Goal: Task Accomplishment & Management: Manage account settings

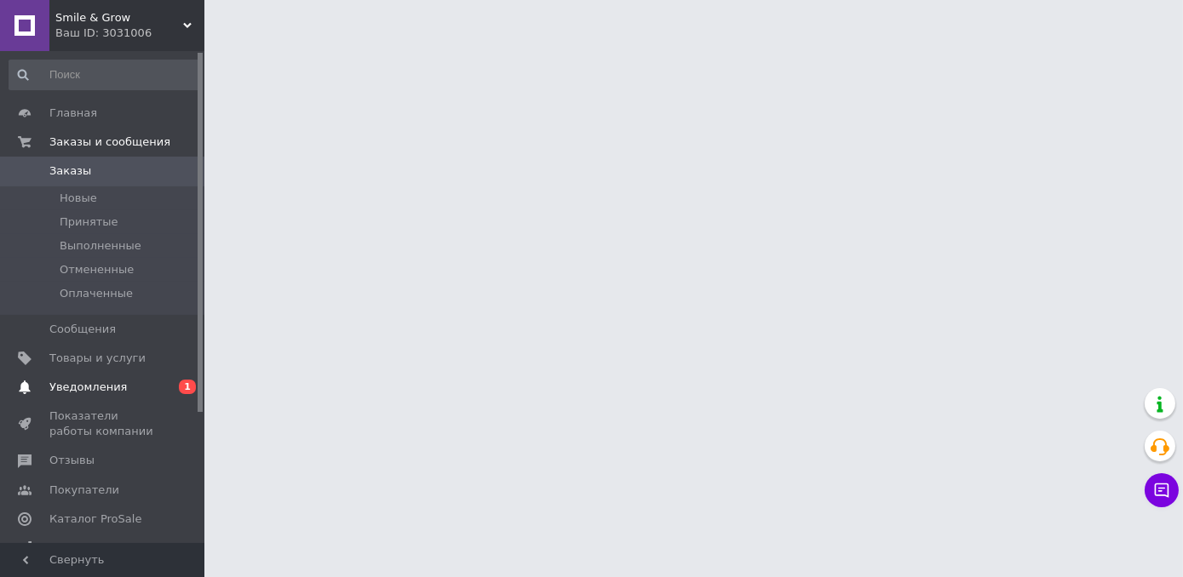
click at [149, 387] on span "Уведомления" at bounding box center [103, 387] width 108 height 15
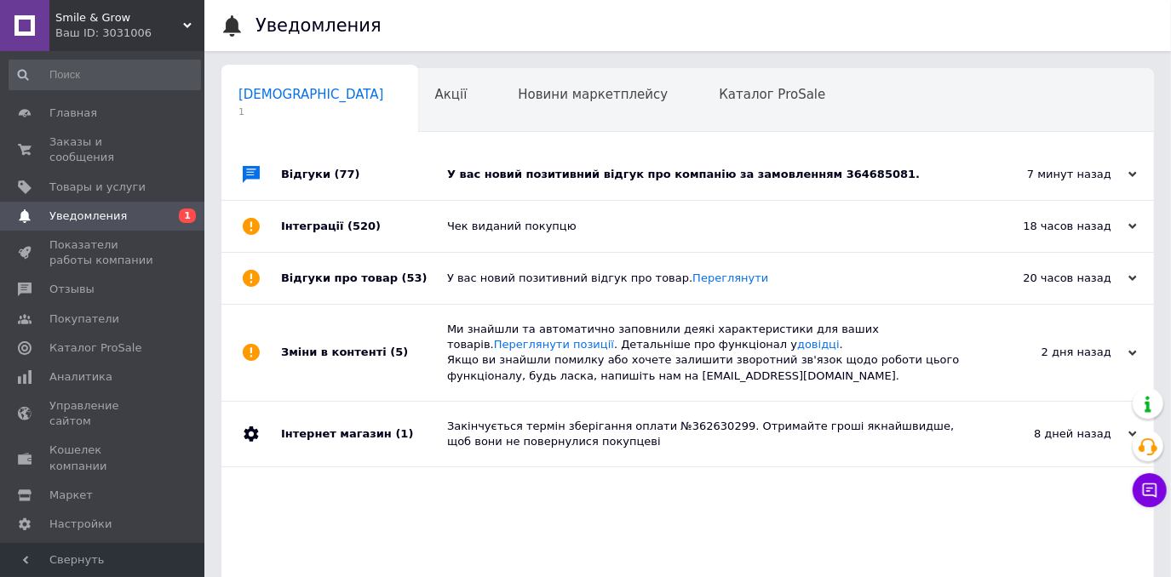
click at [772, 175] on div "У вас новий позитивний відгук про компанію за замовленням 364685081." at bounding box center [706, 174] width 519 height 15
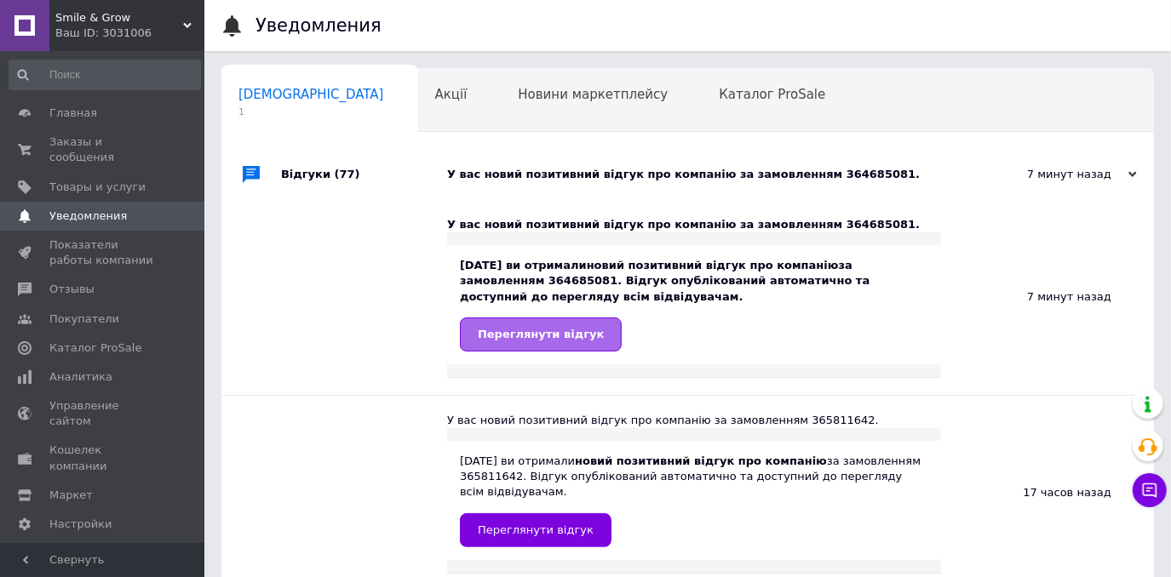
click at [565, 325] on link "Переглянути відгук" at bounding box center [541, 335] width 162 height 34
click at [93, 138] on span "Заказы и сообщения" at bounding box center [103, 150] width 108 height 31
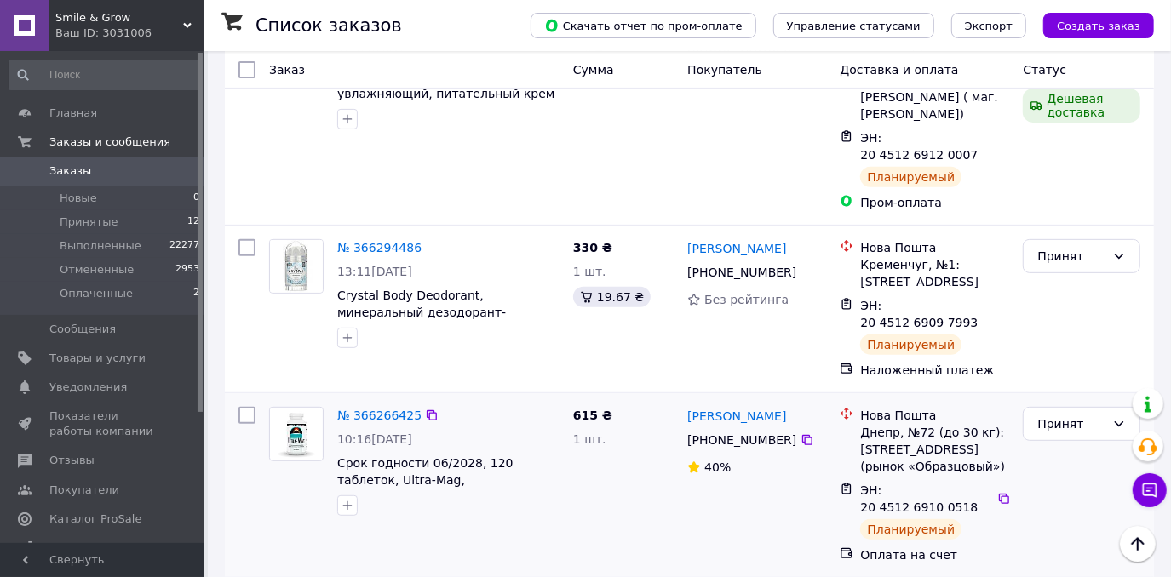
scroll to position [619, 0]
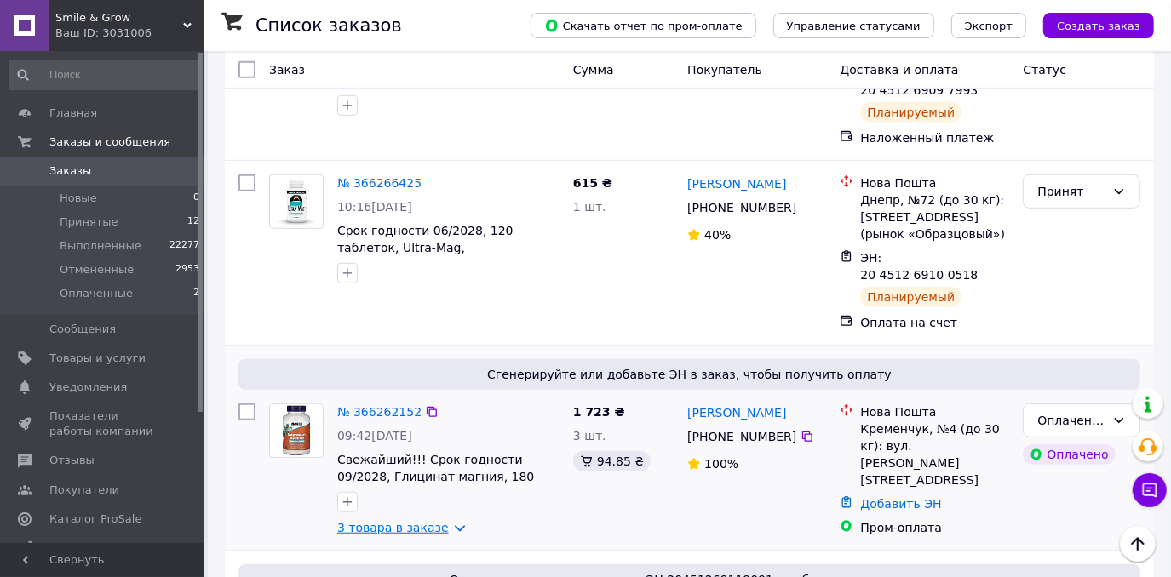
click at [409, 521] on link "3 товара в заказе" at bounding box center [393, 528] width 112 height 14
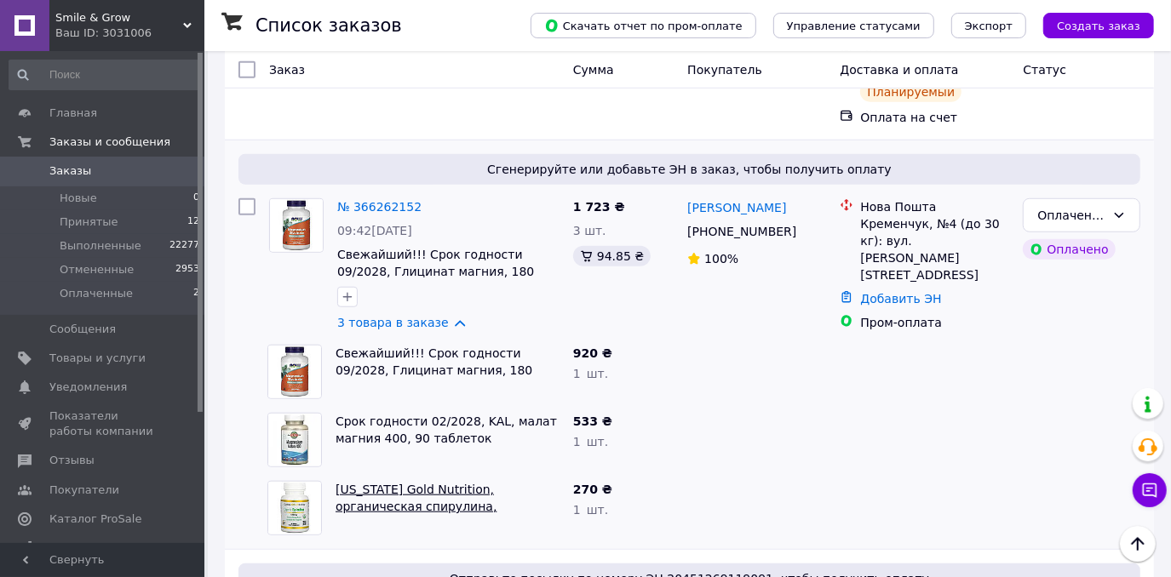
scroll to position [852, 0]
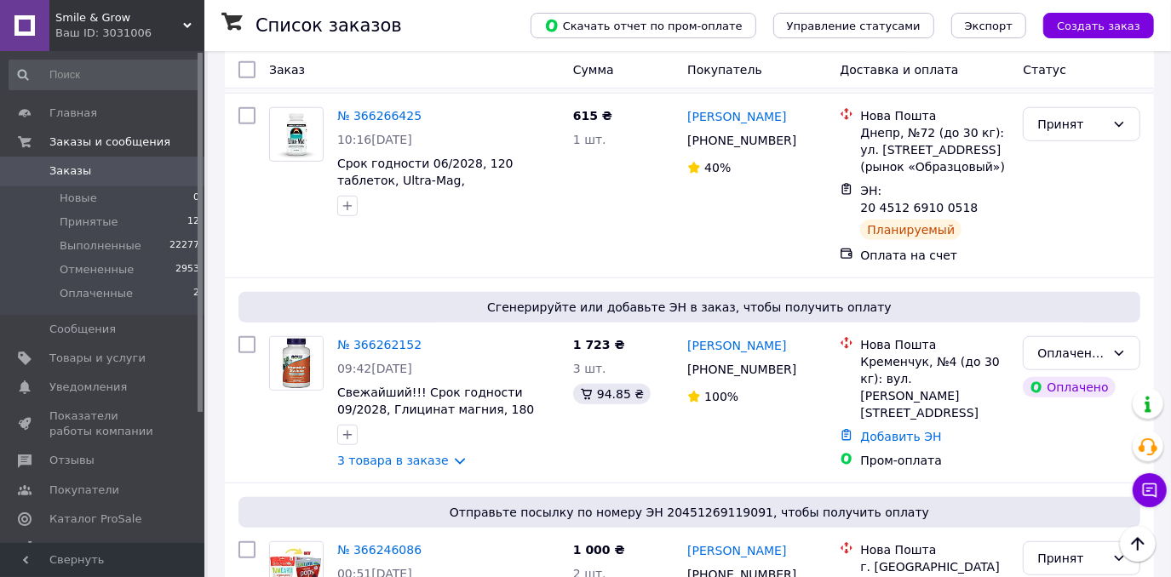
scroll to position [697, 0]
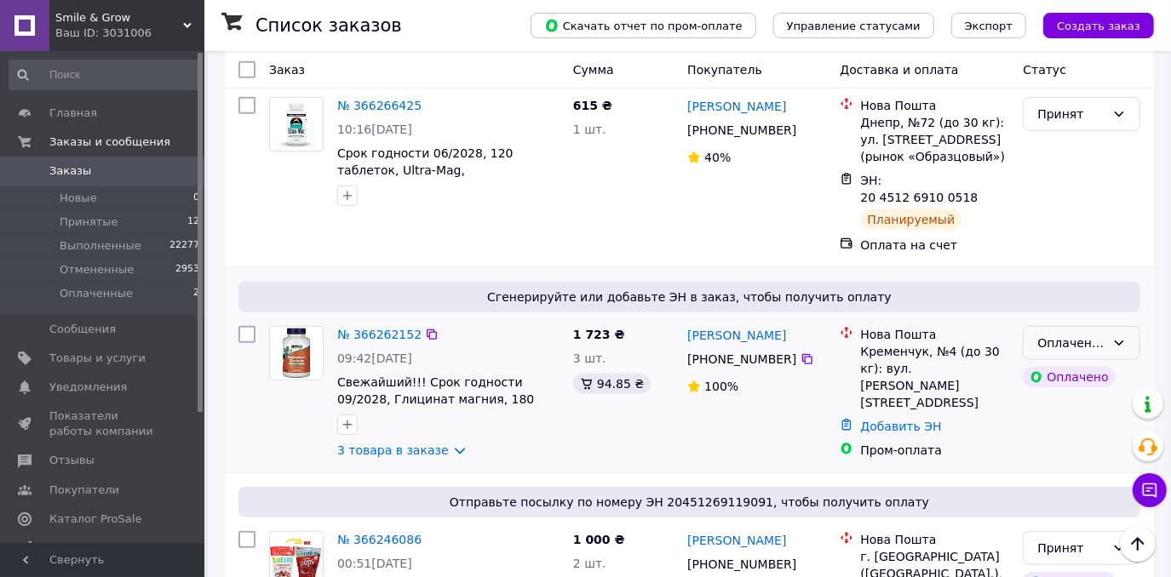
click at [1072, 334] on div "Оплаченный" at bounding box center [1071, 343] width 68 height 19
click at [1072, 280] on li "Принят" at bounding box center [1082, 286] width 116 height 31
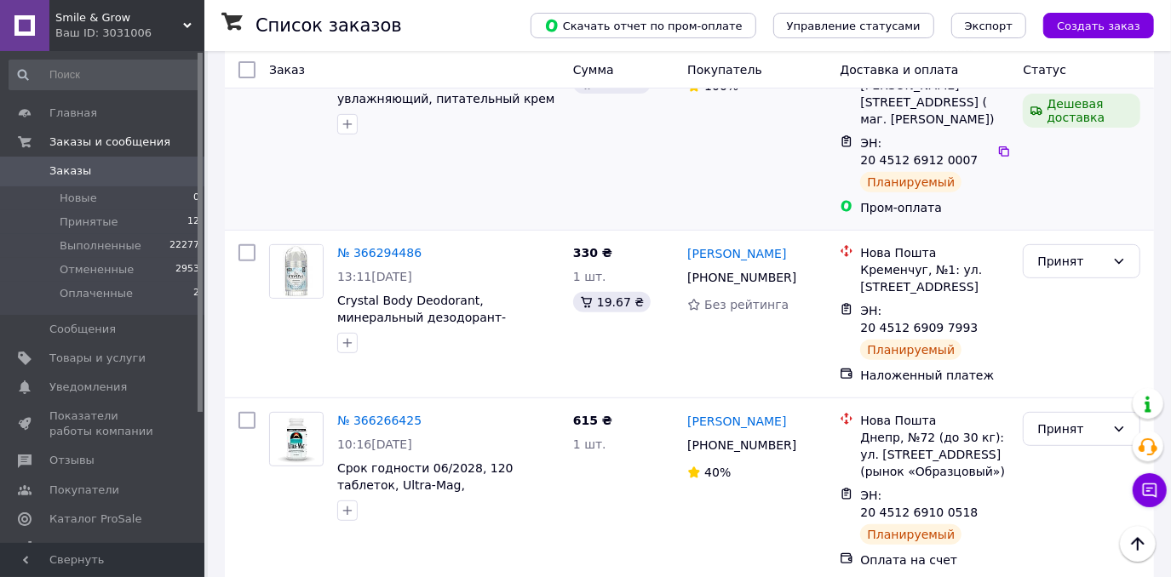
scroll to position [77, 0]
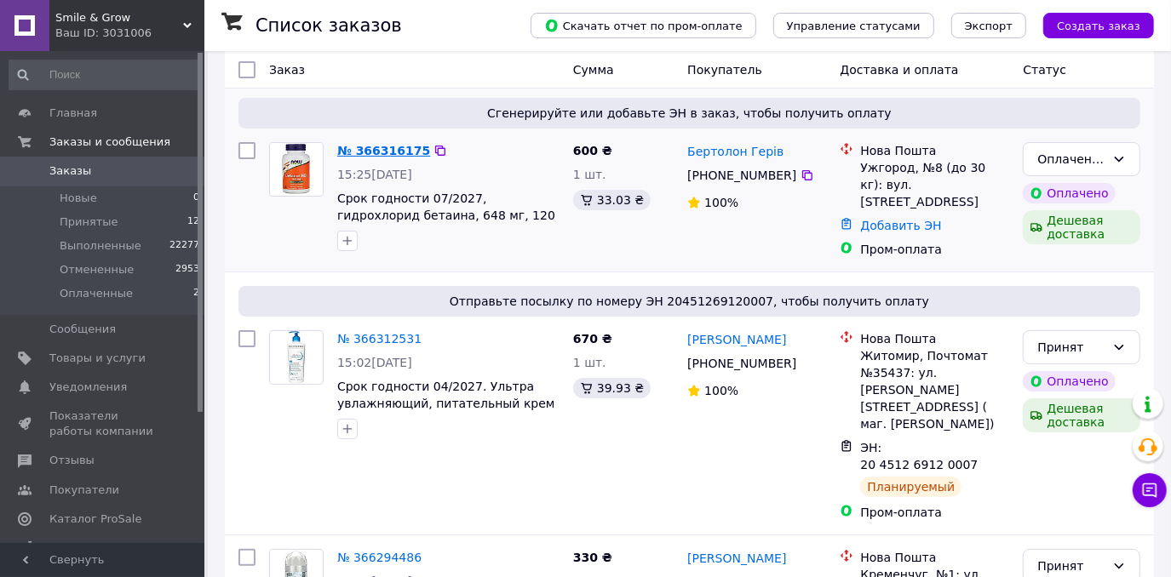
click at [374, 146] on link "№ 366316175" at bounding box center [383, 151] width 93 height 14
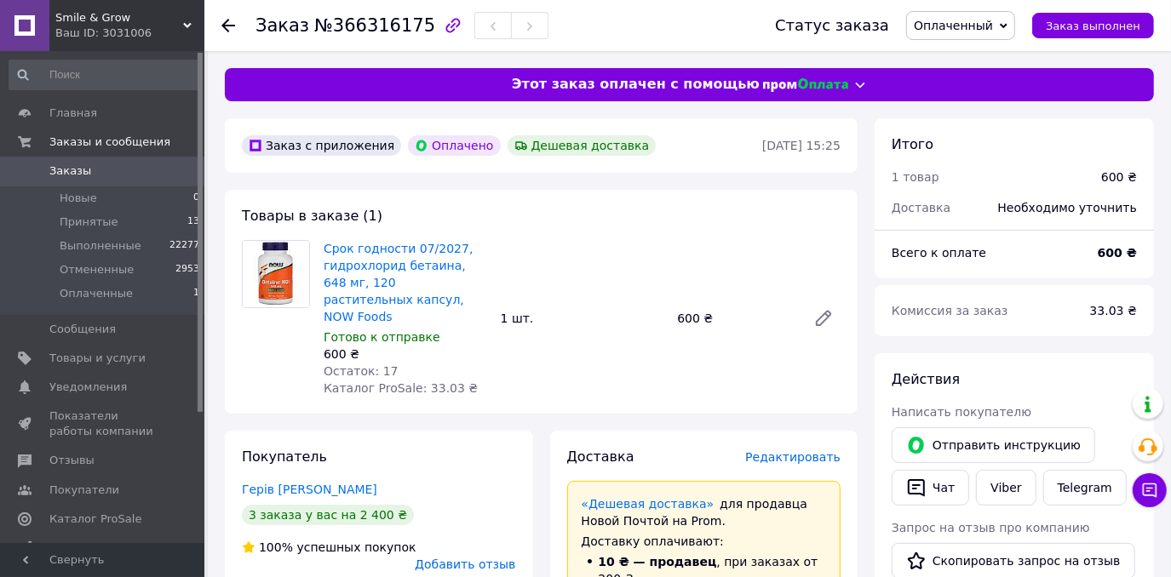
click at [990, 26] on span "Оплаченный" at bounding box center [953, 26] width 79 height 14
click at [984, 56] on li "Принят" at bounding box center [960, 60] width 107 height 26
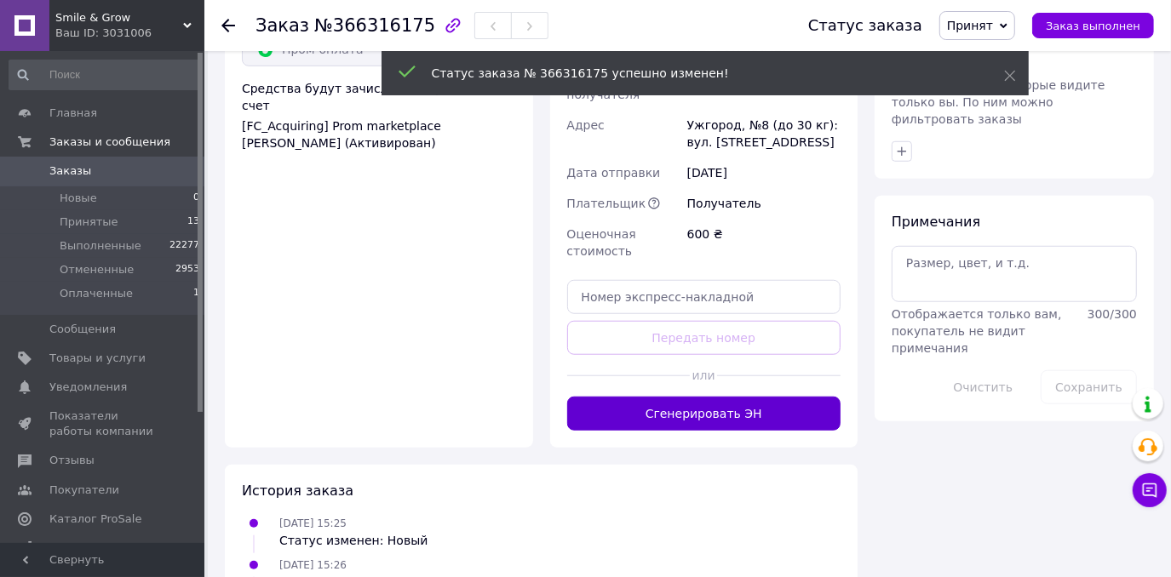
click at [704, 397] on button "Сгенерировать ЭН" at bounding box center [704, 414] width 274 height 34
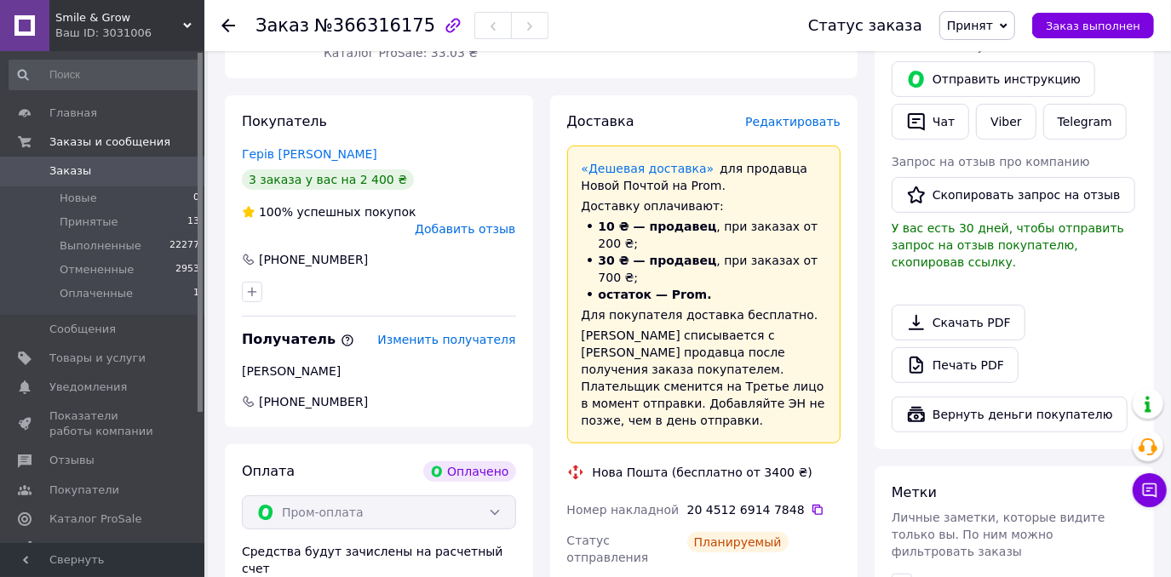
scroll to position [334, 0]
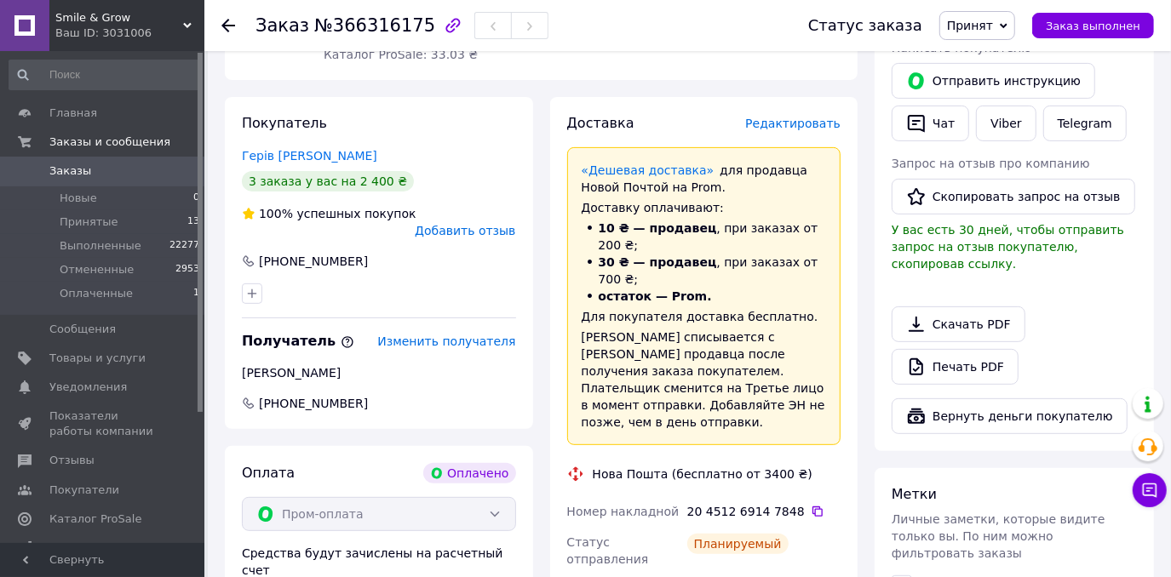
click at [144, 161] on link "Заказы 0" at bounding box center [104, 171] width 209 height 29
